Goal: Task Accomplishment & Management: Manage account settings

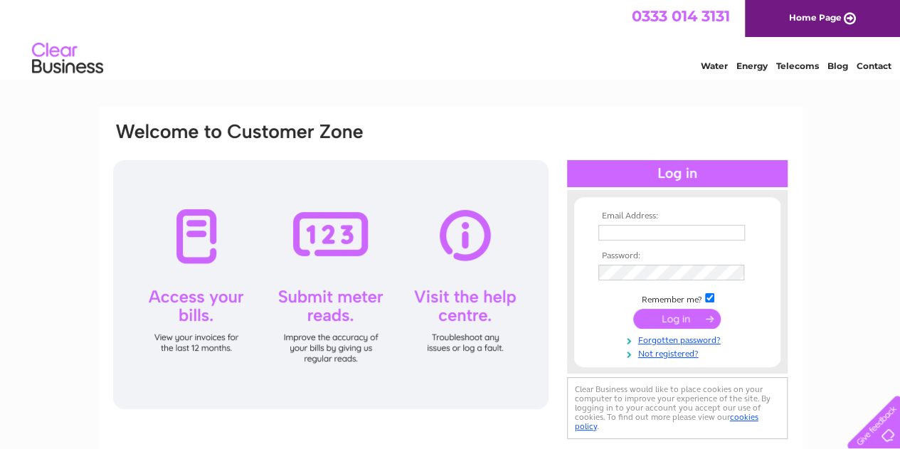
type input "derekcook31@yahoo.co.uk"
click at [664, 320] on input "submit" at bounding box center [677, 319] width 88 height 20
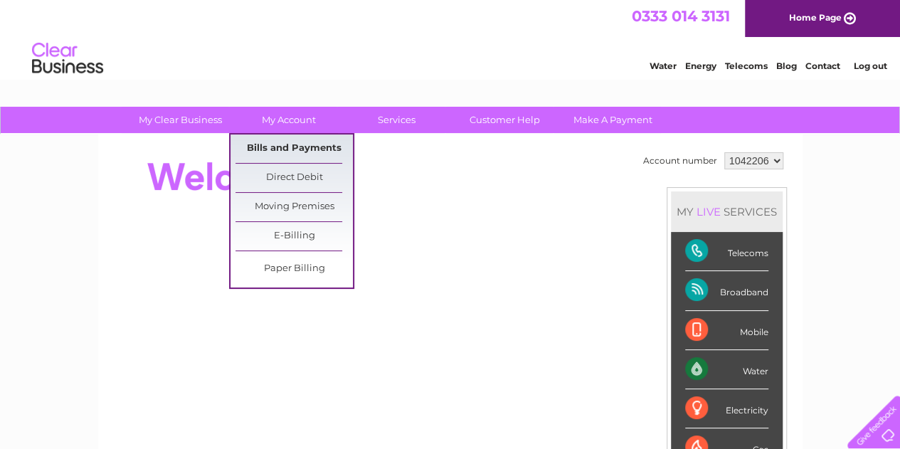
click at [297, 145] on link "Bills and Payments" at bounding box center [294, 149] width 117 height 28
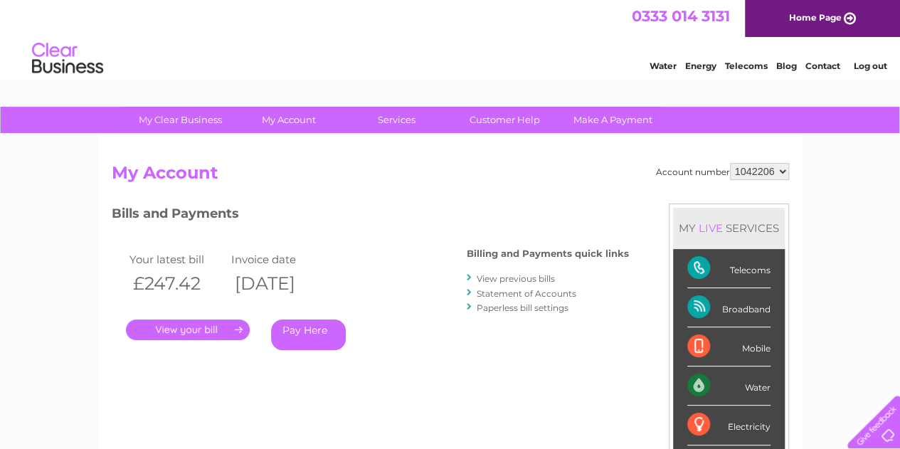
click at [206, 334] on link "." at bounding box center [188, 330] width 124 height 21
